Goal: Find contact information: Find contact information

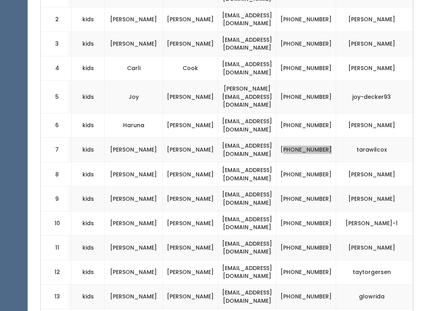
scroll to position [286, 0]
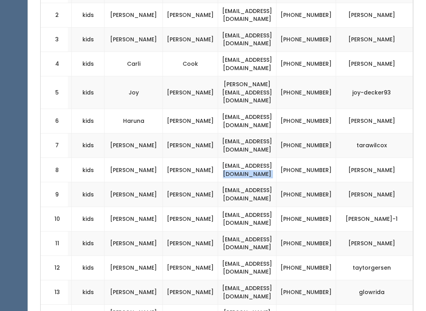
click at [309, 158] on td "[PHONE_NUMBER]" at bounding box center [306, 170] width 60 height 24
click at [315, 158] on td "[PHONE_NUMBER]" at bounding box center [306, 170] width 60 height 24
click at [313, 158] on td "[PHONE_NUMBER]" at bounding box center [306, 170] width 60 height 24
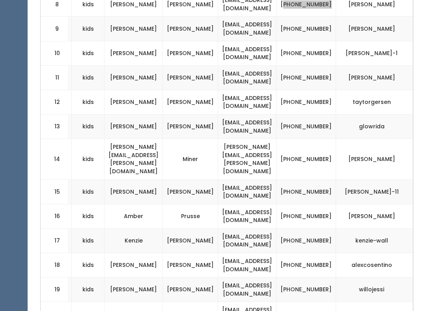
scroll to position [455, 0]
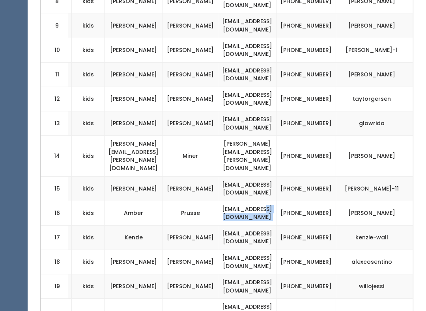
click at [308, 201] on td "[PHONE_NUMBER]" at bounding box center [306, 213] width 60 height 24
click at [315, 201] on td "[PHONE_NUMBER]" at bounding box center [306, 213] width 60 height 24
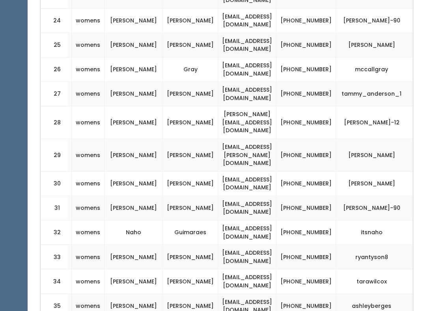
scroll to position [872, 0]
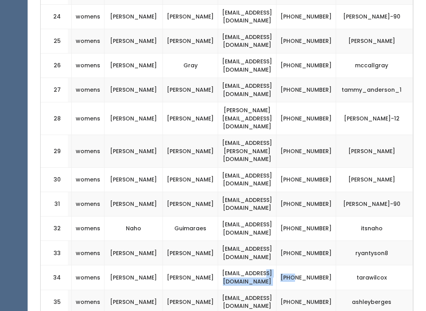
click at [307, 266] on td "[PHONE_NUMBER]" at bounding box center [306, 278] width 60 height 24
click at [310, 266] on td "[PHONE_NUMBER]" at bounding box center [306, 278] width 60 height 24
click at [321, 266] on td "[PHONE_NUMBER]" at bounding box center [306, 278] width 60 height 24
click at [315, 266] on td "[PHONE_NUMBER]" at bounding box center [306, 278] width 60 height 24
click at [321, 266] on td "[PHONE_NUMBER]" at bounding box center [306, 278] width 60 height 24
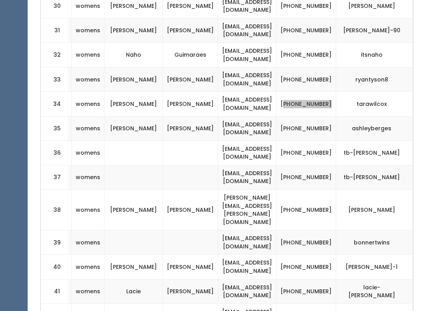
scroll to position [1046, 0]
click at [320, 255] on td "[PHONE_NUMBER]" at bounding box center [306, 267] width 60 height 24
click at [313, 255] on td "[PHONE_NUMBER]" at bounding box center [306, 267] width 60 height 24
click at [330, 255] on td "[PHONE_NUMBER]" at bounding box center [306, 267] width 60 height 24
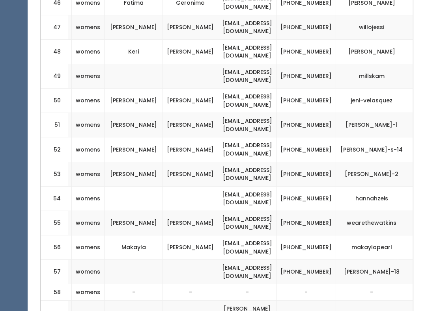
scroll to position [1459, 0]
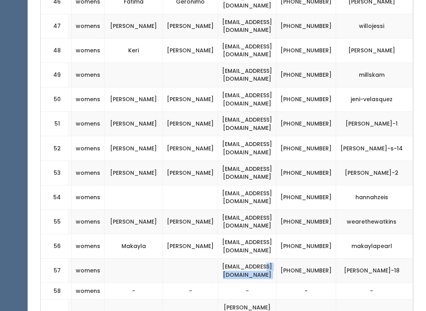
click at [313, 259] on td "[PHONE_NUMBER]" at bounding box center [306, 271] width 60 height 24
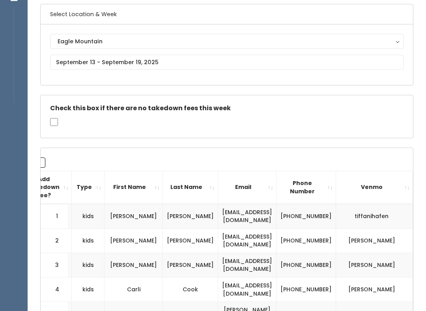
scroll to position [0, 0]
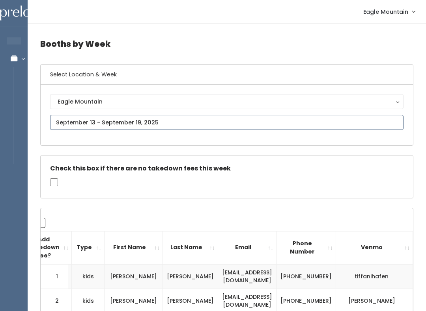
click at [206, 125] on input "text" at bounding box center [226, 122] width 353 height 15
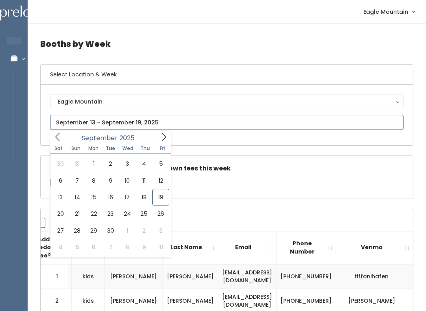
click at [200, 123] on input "text" at bounding box center [226, 122] width 353 height 15
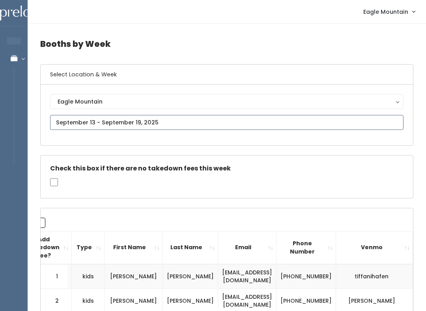
type input "[DATE] to [DATE]"
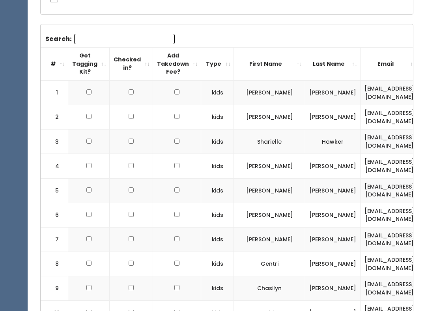
scroll to position [278, 0]
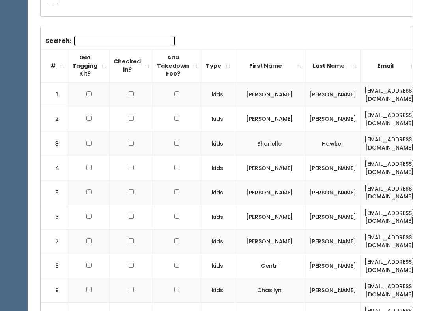
click at [212, 60] on th "Type" at bounding box center [217, 66] width 33 height 33
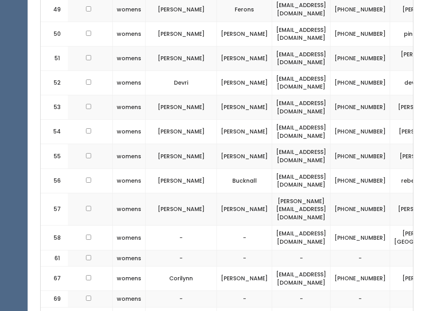
scroll to position [1760, 0]
